Goal: Task Accomplishment & Management: Use online tool/utility

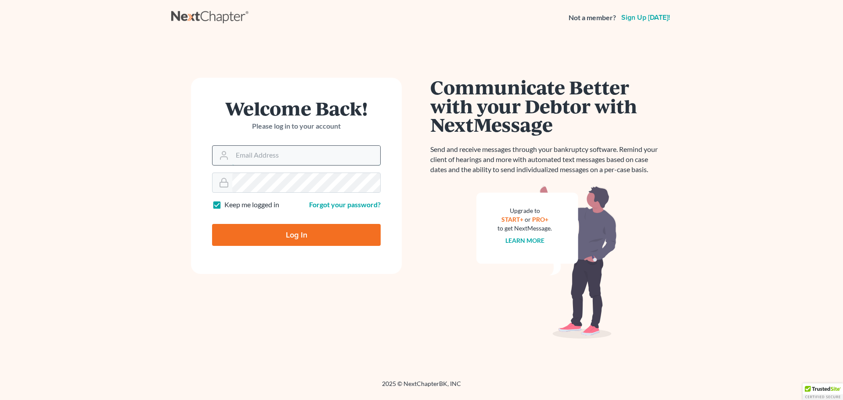
click at [264, 154] on input "Email Address" at bounding box center [306, 155] width 148 height 19
type input "[EMAIL_ADDRESS][DOMAIN_NAME]"
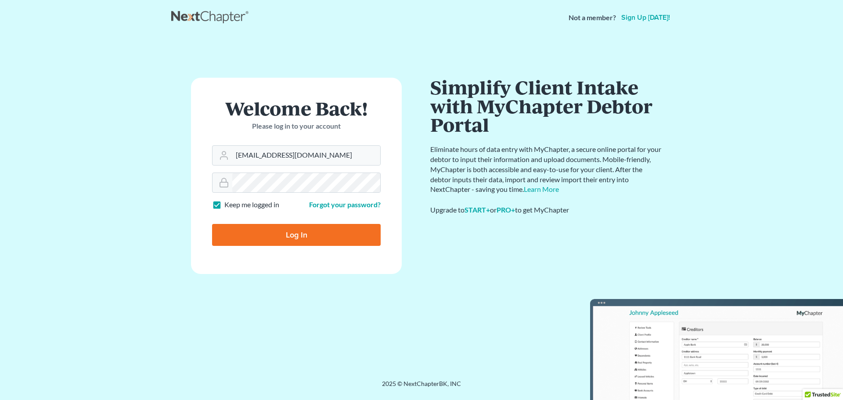
click at [314, 232] on input "Log In" at bounding box center [296, 235] width 169 height 22
type input "Thinking..."
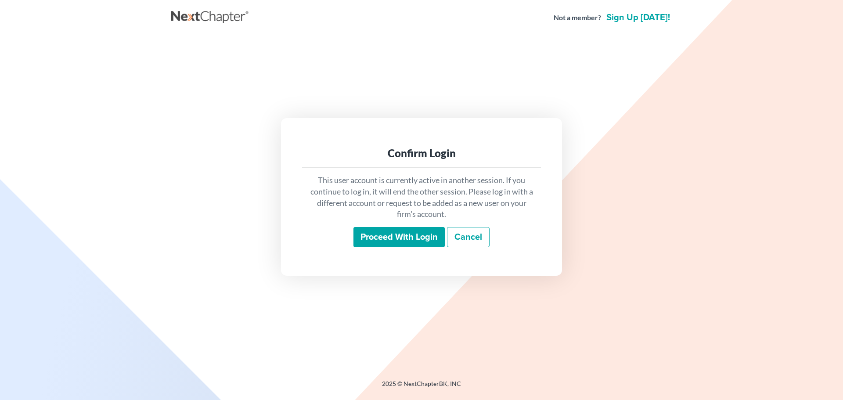
click at [390, 230] on input "Proceed with login" at bounding box center [398, 237] width 91 height 20
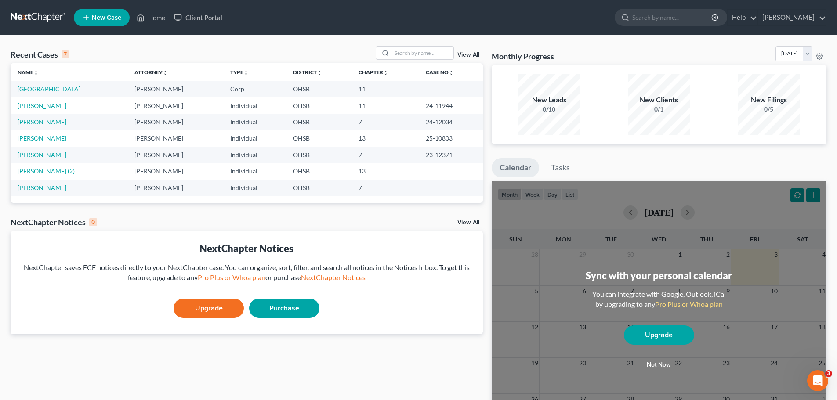
click at [52, 89] on link "Cleveland Avenue Cafe" at bounding box center [49, 88] width 63 height 7
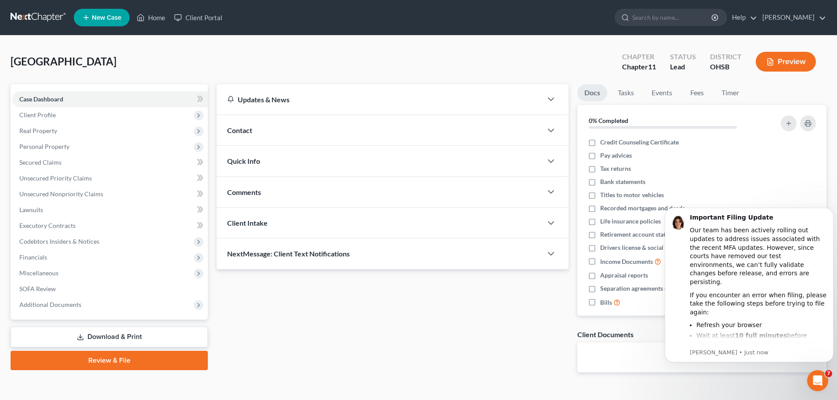
click at [113, 337] on link "Download & Print" at bounding box center [109, 337] width 197 height 21
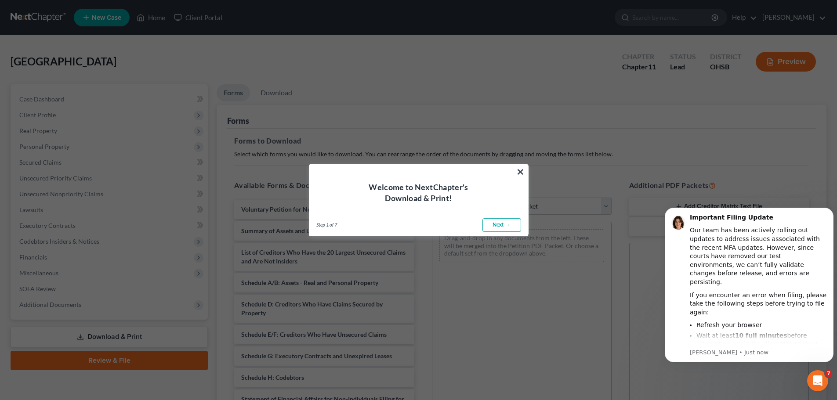
click at [504, 227] on link "Next →" at bounding box center [501, 225] width 39 height 14
select select "0"
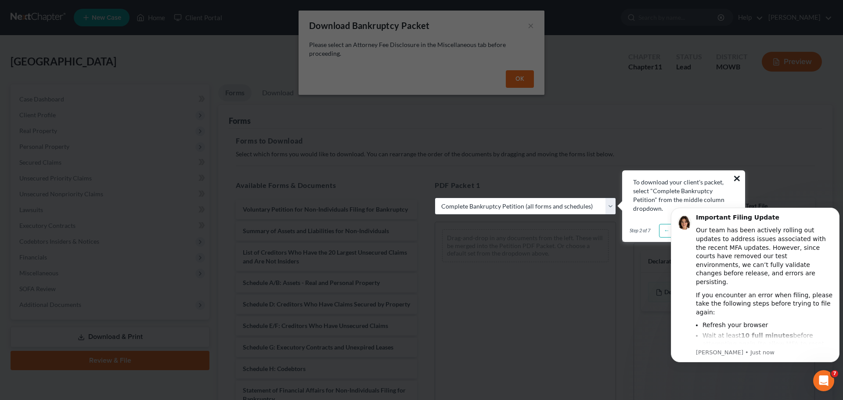
click at [740, 172] on button "×" at bounding box center [737, 178] width 8 height 14
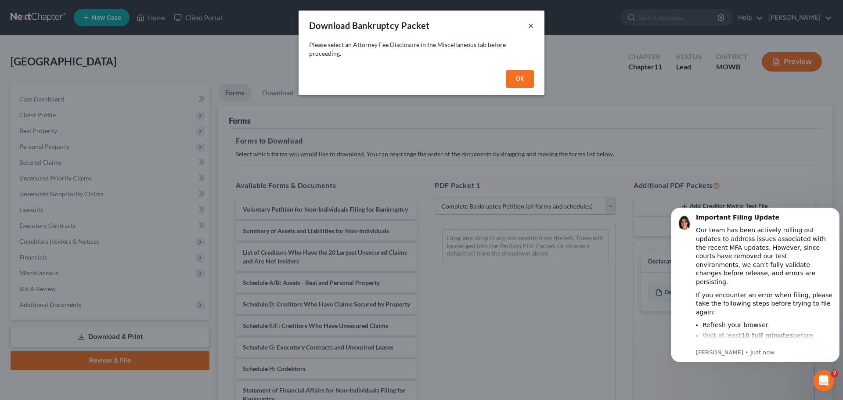
click at [530, 28] on button "×" at bounding box center [531, 25] width 6 height 11
select select
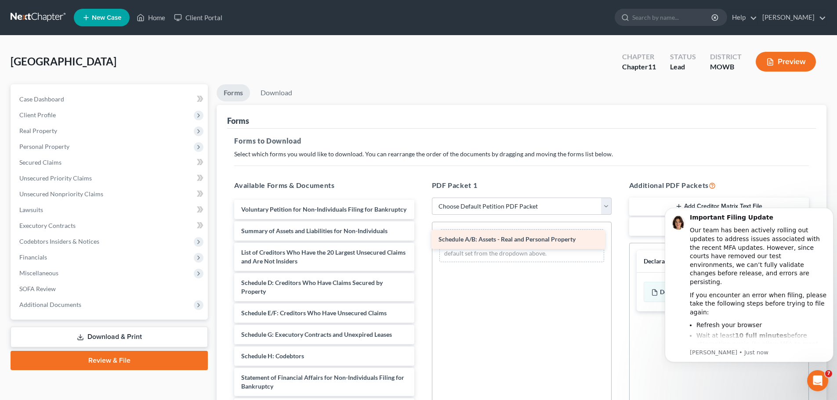
drag, startPoint x: 303, startPoint y: 292, endPoint x: 500, endPoint y: 240, distance: 204.0
click at [421, 240] on div "Schedule A/B: Assets - Real and Personal Property Voluntary Petition for Non-In…" at bounding box center [324, 356] width 194 height 313
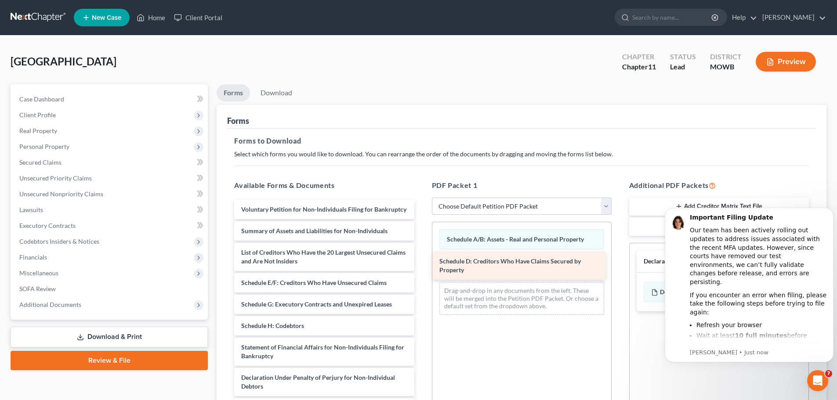
drag, startPoint x: 320, startPoint y: 292, endPoint x: 518, endPoint y: 262, distance: 200.4
click at [421, 262] on div "Schedule D: Creditors Who Have Claims Secured by Property Voluntary Petition fo…" at bounding box center [324, 341] width 194 height 282
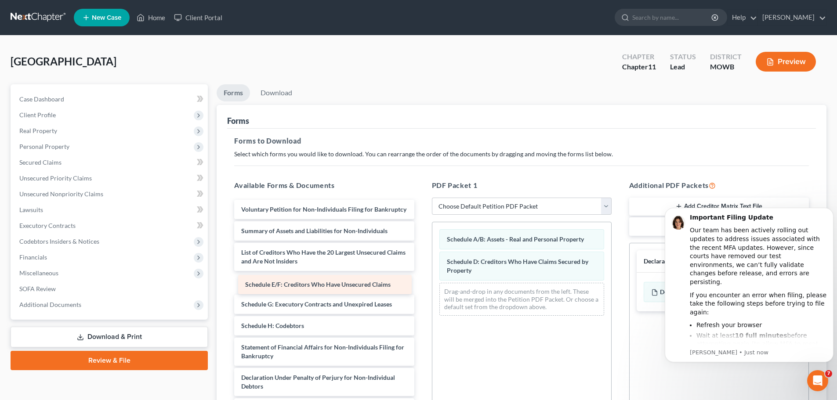
drag, startPoint x: 311, startPoint y: 292, endPoint x: 315, endPoint y: 285, distance: 8.1
click at [315, 285] on div "Schedule E/F: Creditors Who Have Unsecured Claims Voluntary Petition for Non-In…" at bounding box center [324, 341] width 194 height 282
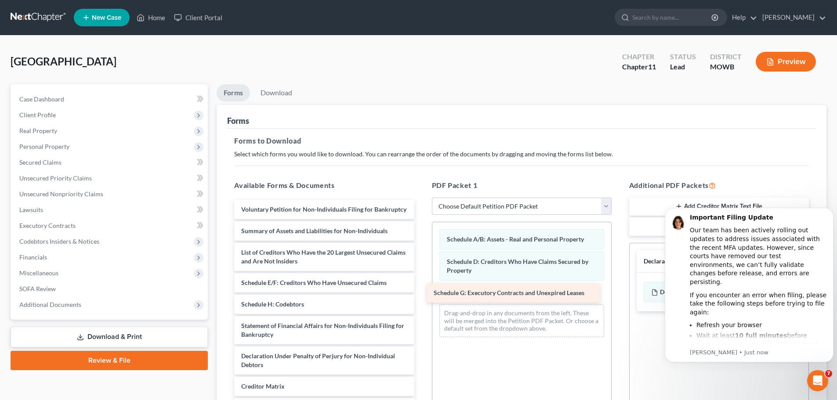
drag, startPoint x: 314, startPoint y: 314, endPoint x: 506, endPoint y: 294, distance: 193.4
click at [421, 294] on div "Schedule G: Executory Contracts and Unexpired Leases Voluntary Petition for Non…" at bounding box center [324, 330] width 194 height 261
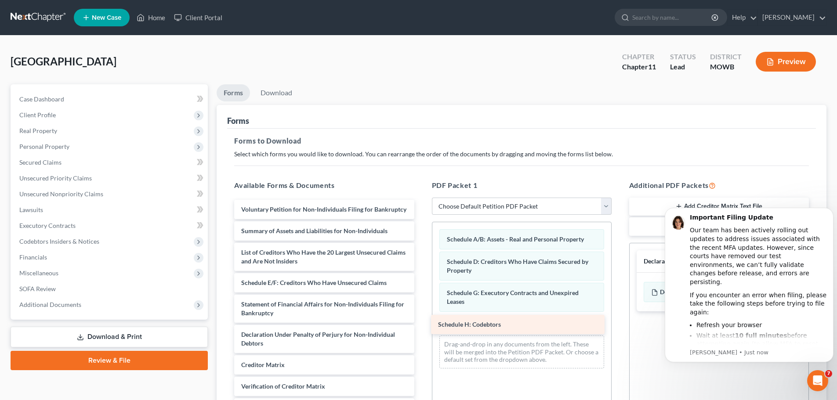
drag, startPoint x: 299, startPoint y: 313, endPoint x: 495, endPoint y: 325, distance: 197.1
click at [421, 325] on div "Schedule H: Codebtors Voluntary Petition for Non-Individuals Filing for Bankrup…" at bounding box center [324, 319] width 194 height 239
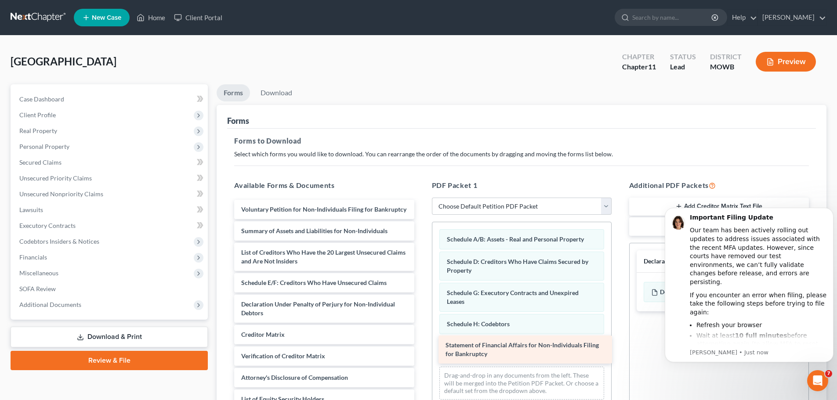
drag, startPoint x: 325, startPoint y: 312, endPoint x: 530, endPoint y: 344, distance: 206.7
click at [421, 344] on div "Statement of Financial Affairs for Non-Individuals Filing for Bankruptcy Volunt…" at bounding box center [324, 304] width 194 height 209
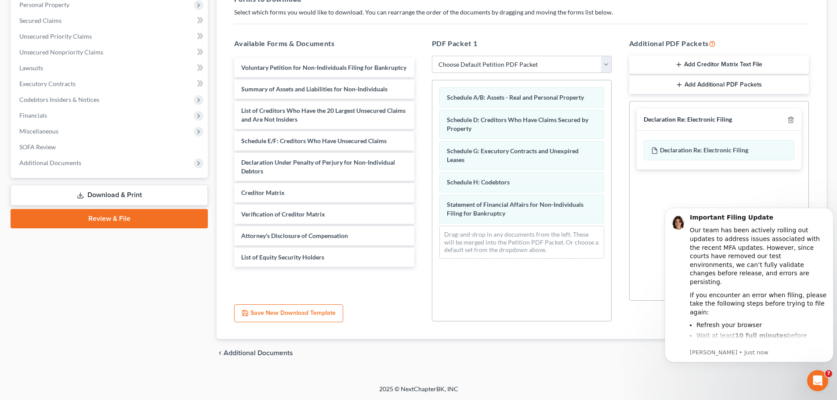
scroll to position [142, 0]
click at [624, 350] on div "chevron_left Additional Documents Download chevron_right" at bounding box center [521, 353] width 610 height 28
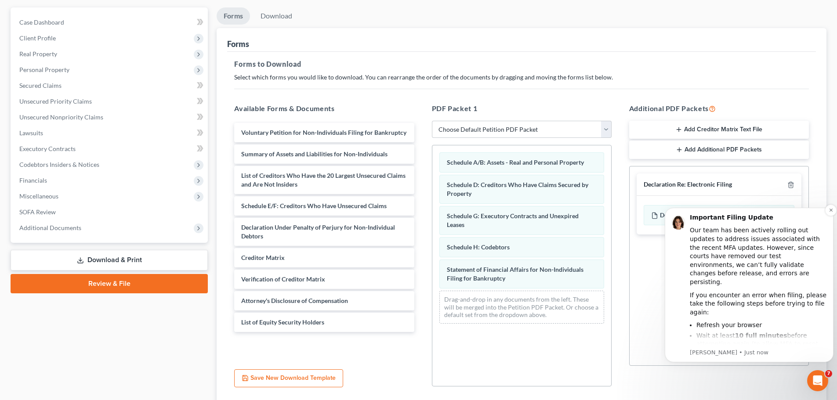
scroll to position [98, 0]
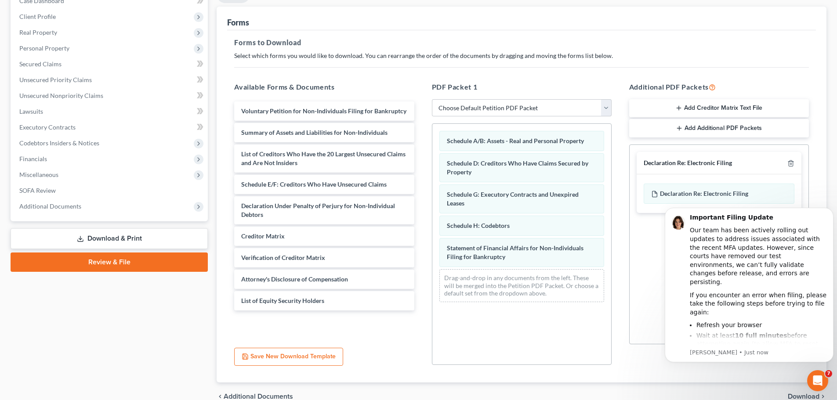
click at [804, 399] on span "Download" at bounding box center [803, 396] width 32 height 7
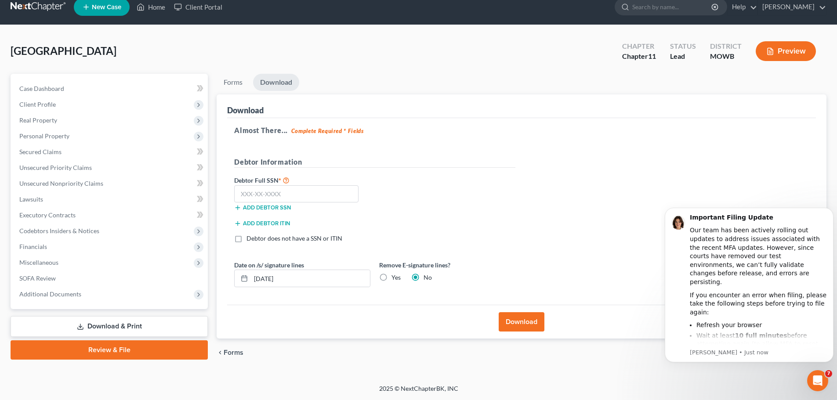
click at [391, 274] on label "Yes" at bounding box center [395, 277] width 9 height 9
click at [395, 274] on input "Yes" at bounding box center [398, 276] width 6 height 6
radio input "true"
radio input "false"
click at [519, 319] on button "Download" at bounding box center [521, 321] width 46 height 19
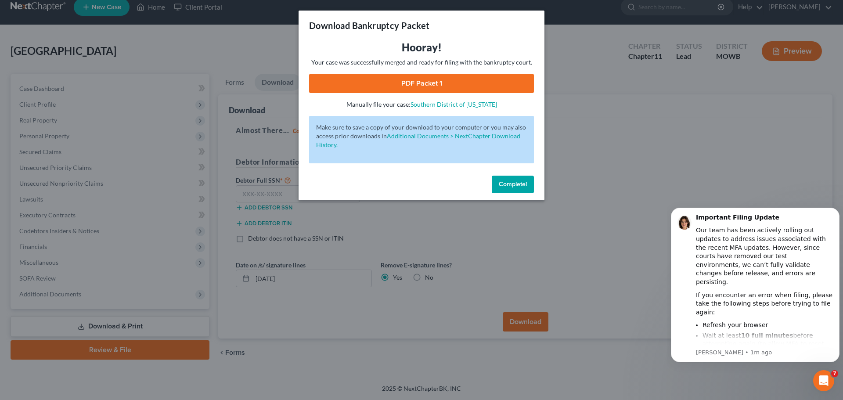
click at [423, 83] on link "PDF Packet 1" at bounding box center [421, 83] width 225 height 19
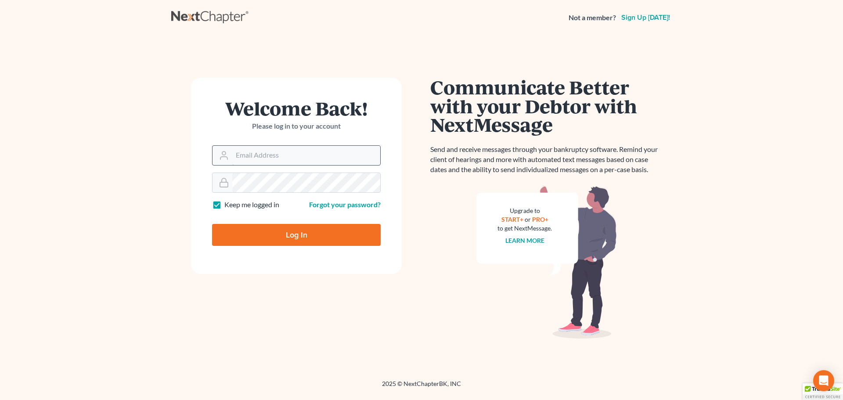
click at [234, 162] on input "Email Address" at bounding box center [306, 155] width 148 height 19
type input "[EMAIL_ADDRESS][DOMAIN_NAME]"
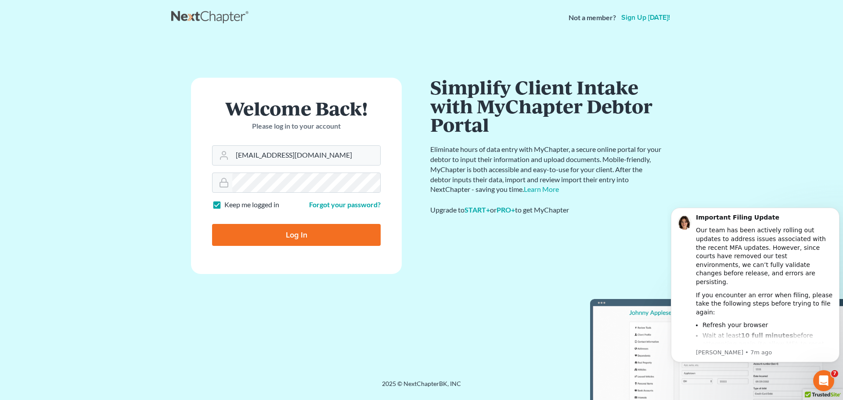
click at [296, 238] on input "Log In" at bounding box center [296, 235] width 169 height 22
type input "Thinking..."
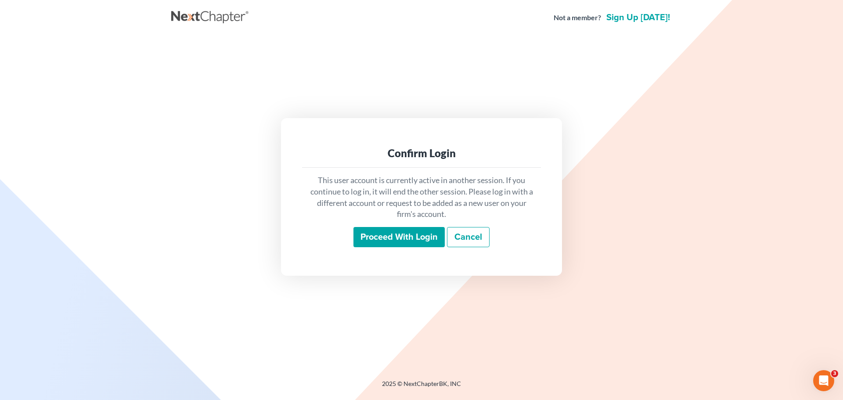
click at [384, 242] on input "Proceed with login" at bounding box center [398, 237] width 91 height 20
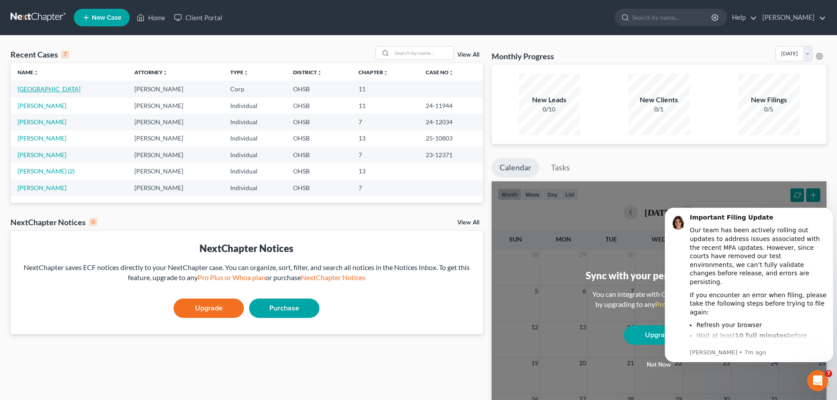
click at [40, 90] on link "[GEOGRAPHIC_DATA]" at bounding box center [49, 88] width 63 height 7
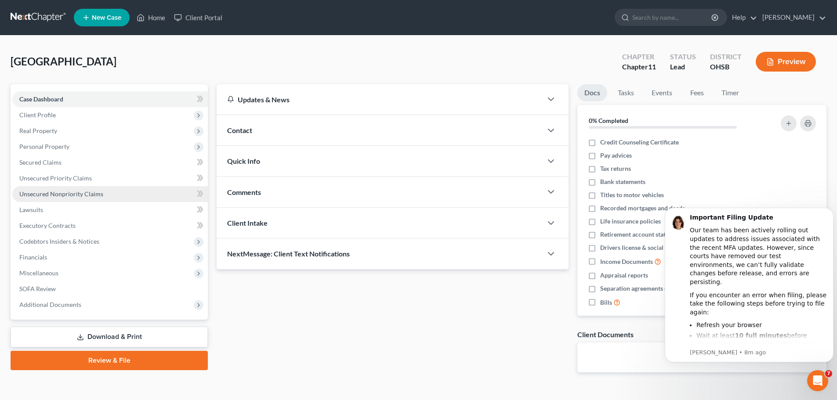
click at [63, 197] on span "Unsecured Nonpriority Claims" at bounding box center [61, 193] width 84 height 7
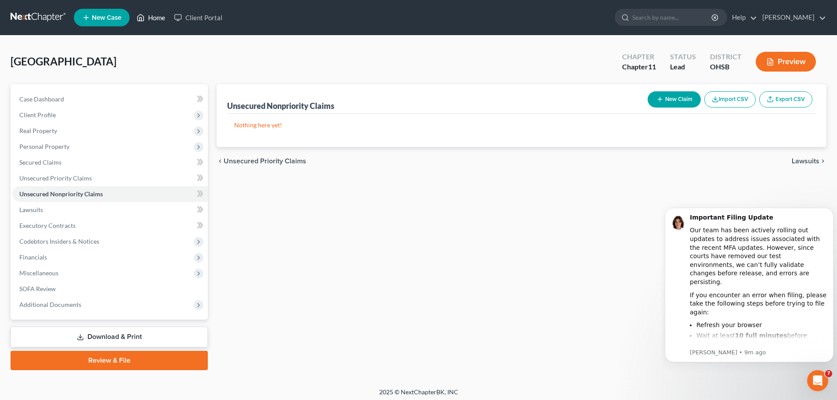
click at [156, 19] on link "Home" at bounding box center [150, 18] width 37 height 16
